Goal: Navigation & Orientation: Find specific page/section

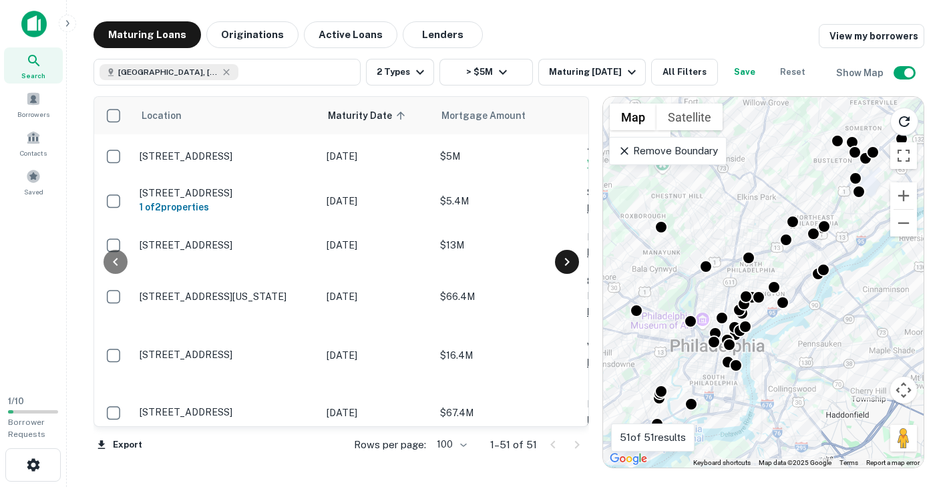
scroll to position [0, 349]
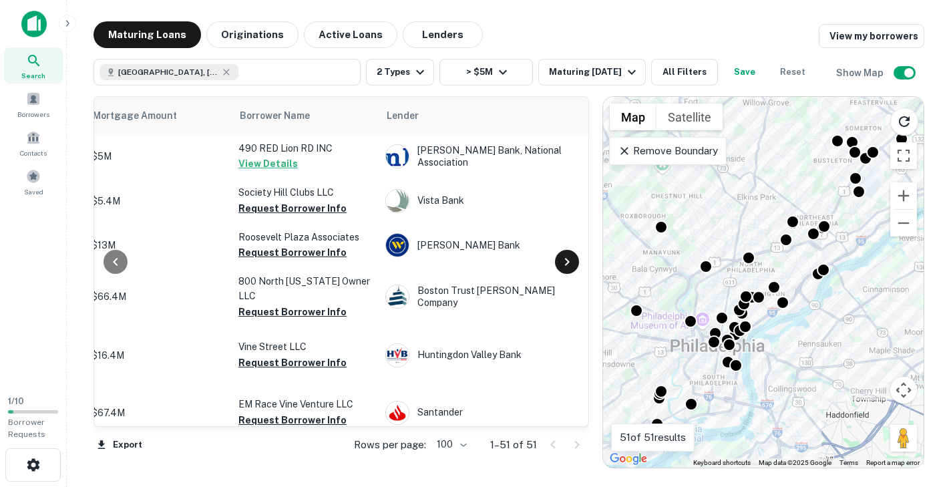
click at [570, 262] on icon at bounding box center [567, 262] width 16 height 16
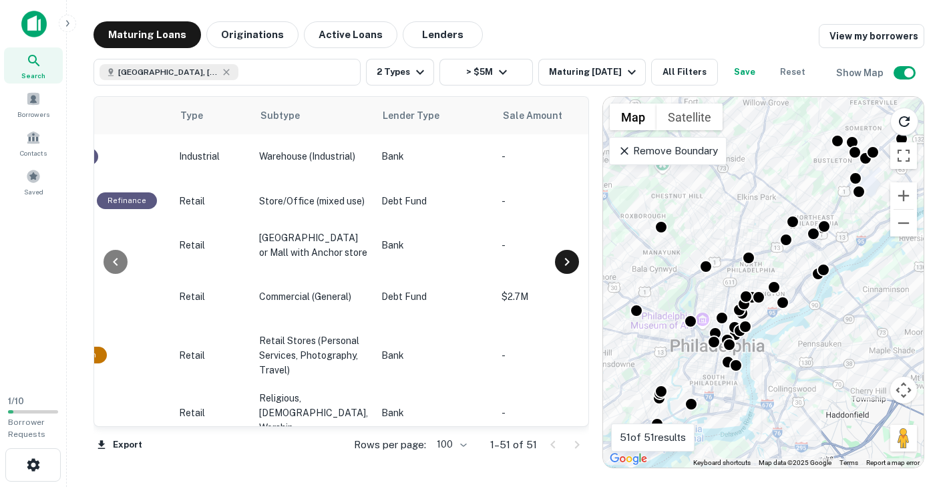
click at [570, 262] on icon at bounding box center [567, 262] width 16 height 16
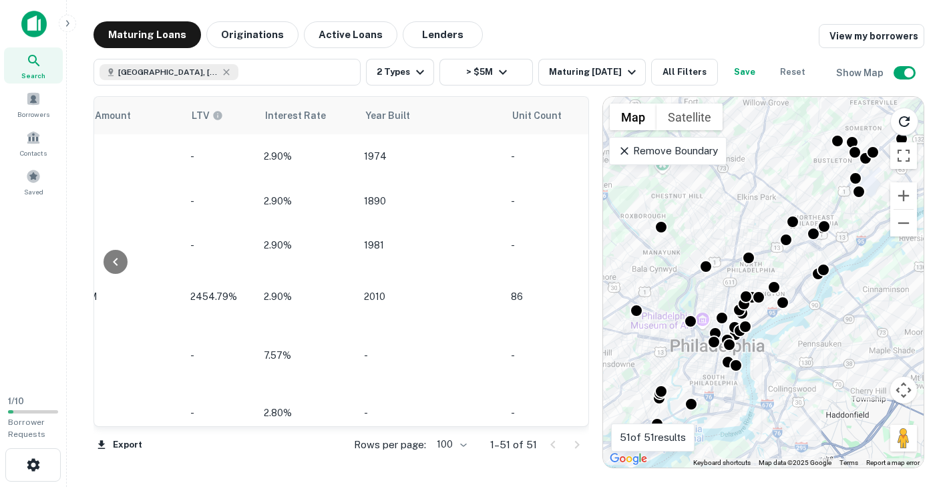
scroll to position [0, 1407]
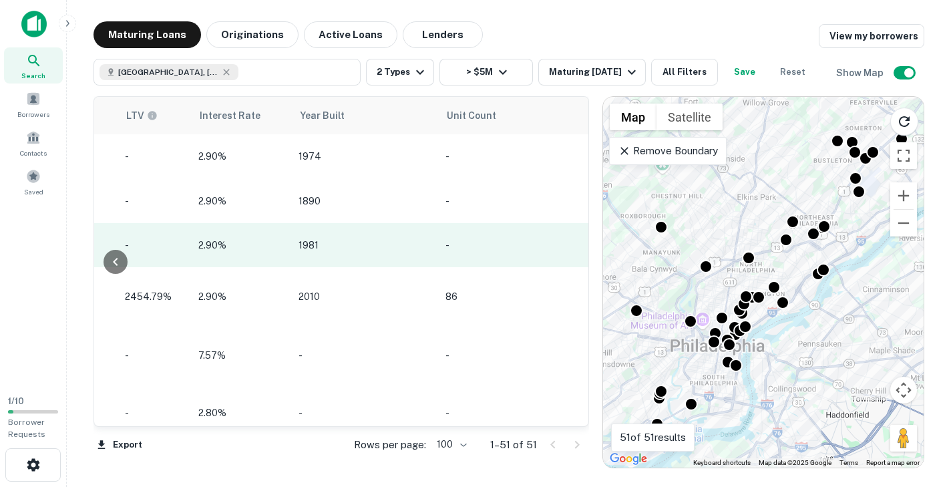
click at [603, 251] on icon "button" at bounding box center [604, 245] width 3 height 11
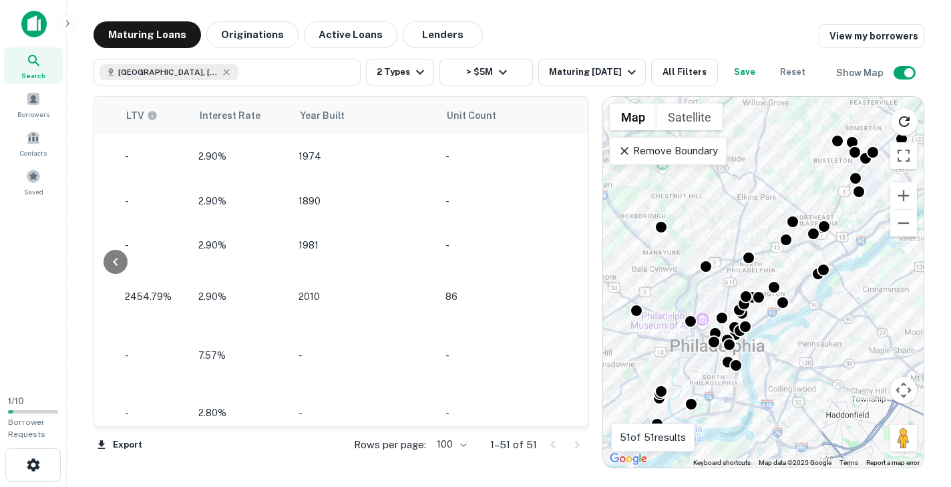
click at [118, 486] on div at bounding box center [475, 487] width 951 height 0
click at [115, 261] on icon at bounding box center [115, 262] width 5 height 8
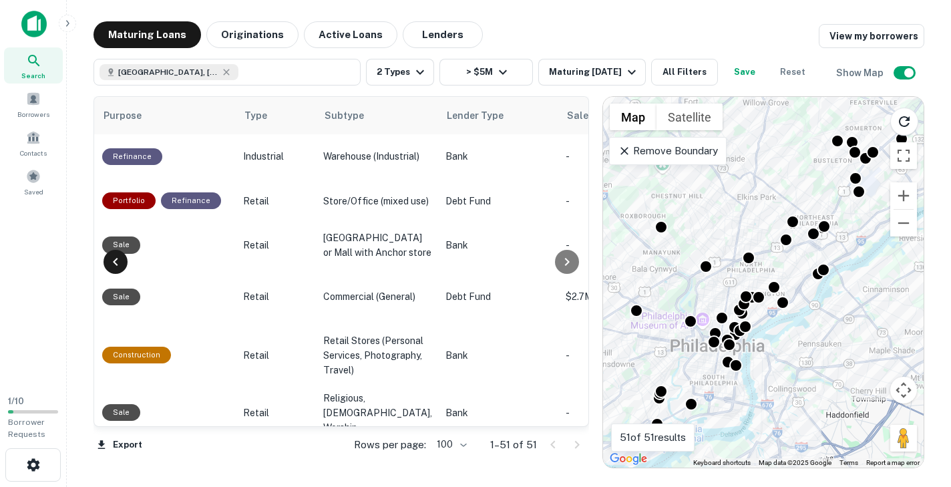
click at [114, 264] on icon at bounding box center [116, 262] width 16 height 16
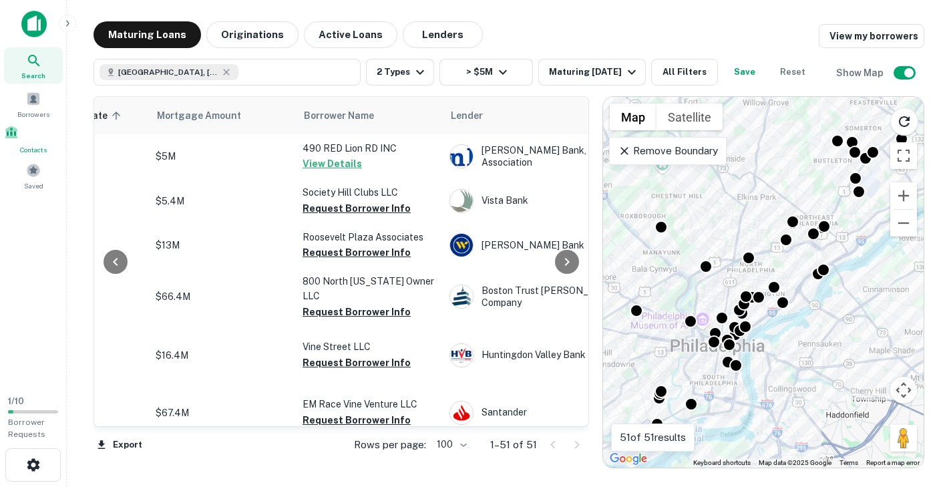
click at [41, 146] on div "Contacts" at bounding box center [33, 140] width 59 height 30
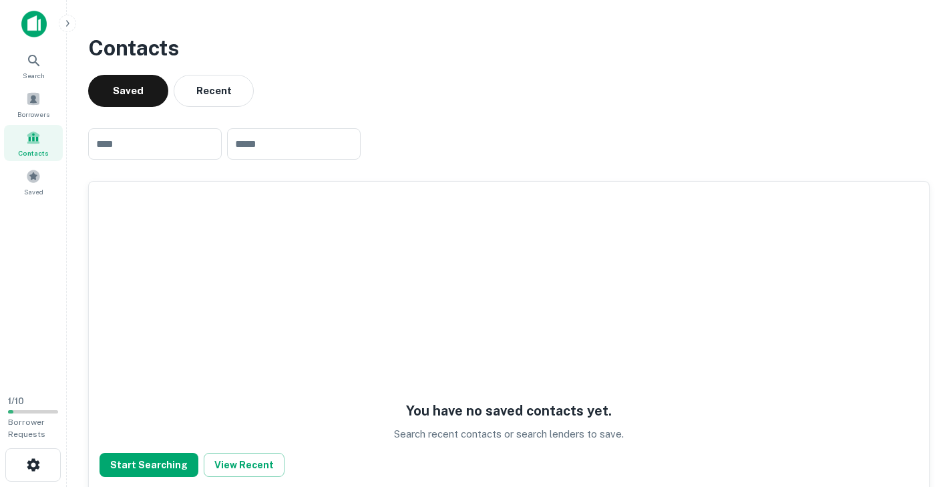
click at [29, 27] on img at bounding box center [33, 24] width 25 height 27
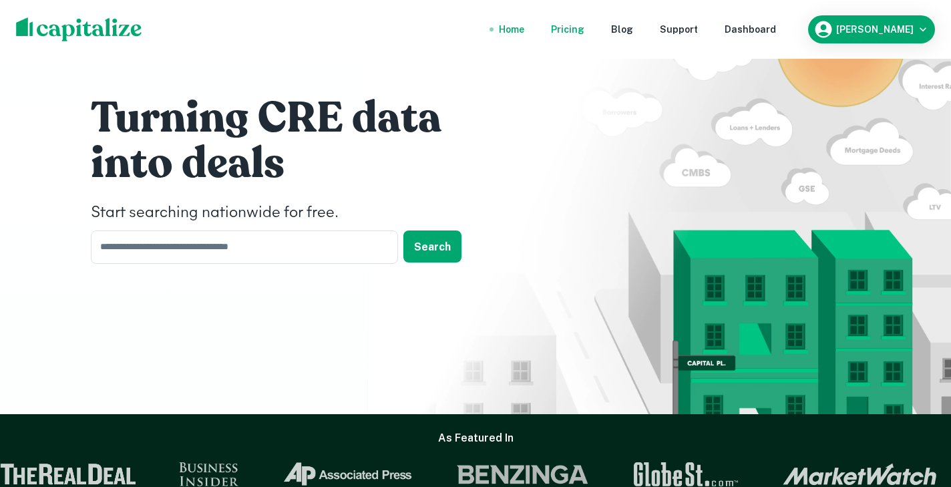
click at [585, 27] on div "Pricing" at bounding box center [567, 29] width 33 height 15
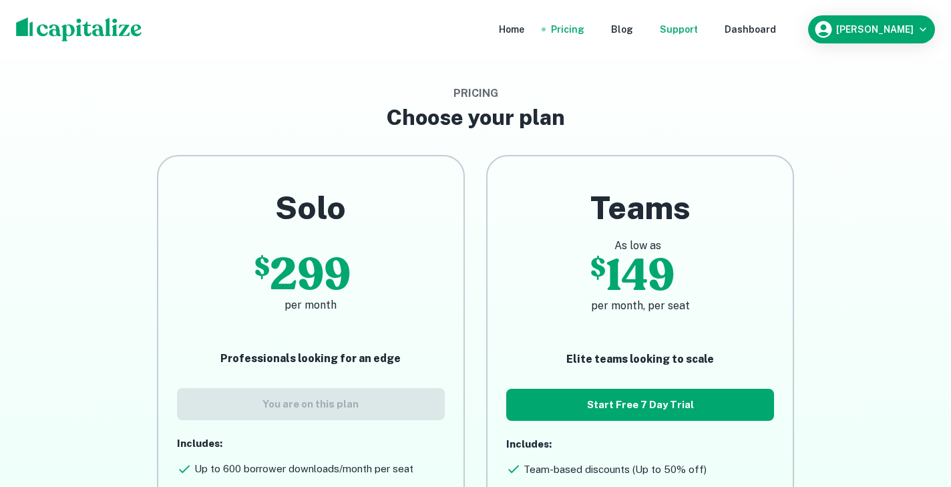
click at [698, 27] on div "Support" at bounding box center [679, 29] width 38 height 15
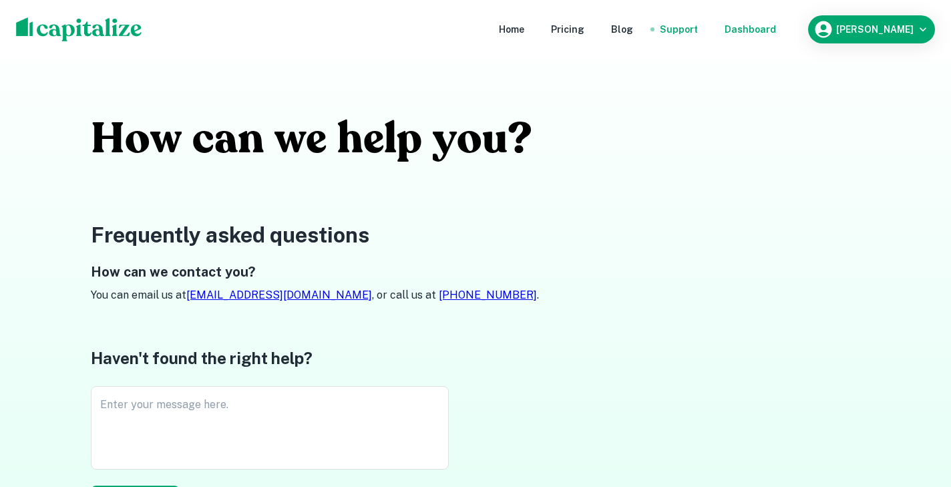
click at [776, 29] on div "Dashboard" at bounding box center [750, 29] width 51 height 15
